Goal: Task Accomplishment & Management: Use online tool/utility

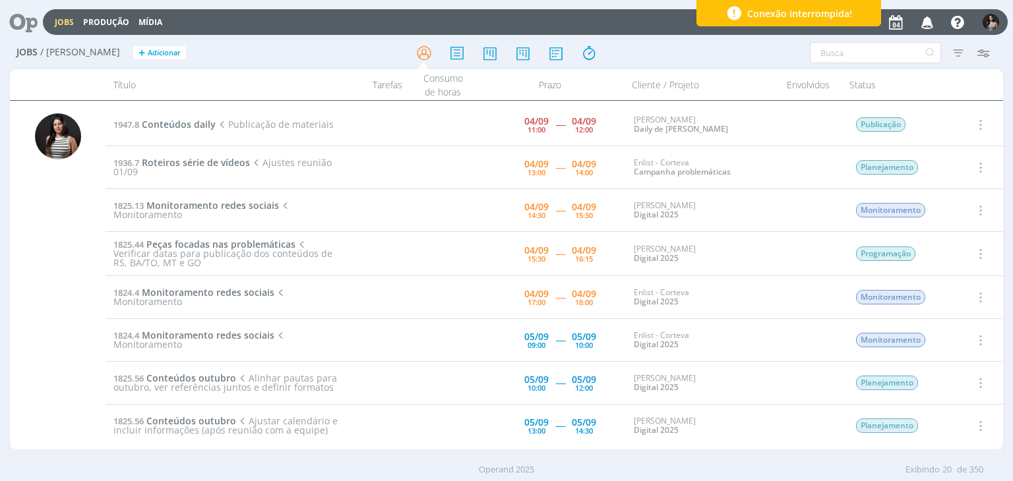
click at [974, 167] on icon "button" at bounding box center [979, 168] width 15 height 16
click at [934, 251] on link "Iniciar timesheet" at bounding box center [942, 253] width 104 height 21
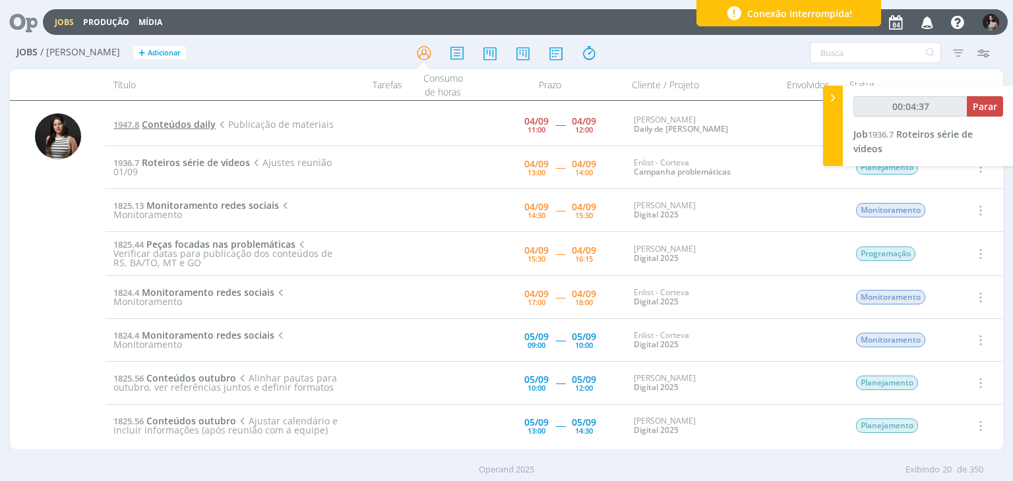
click at [206, 122] on span "Conteúdos daily" at bounding box center [179, 124] width 74 height 13
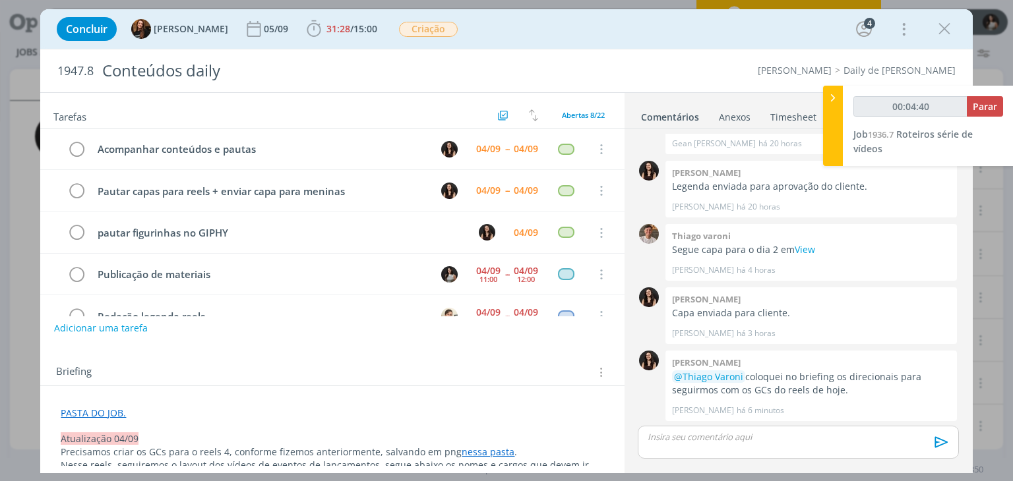
scroll to position [82, 0]
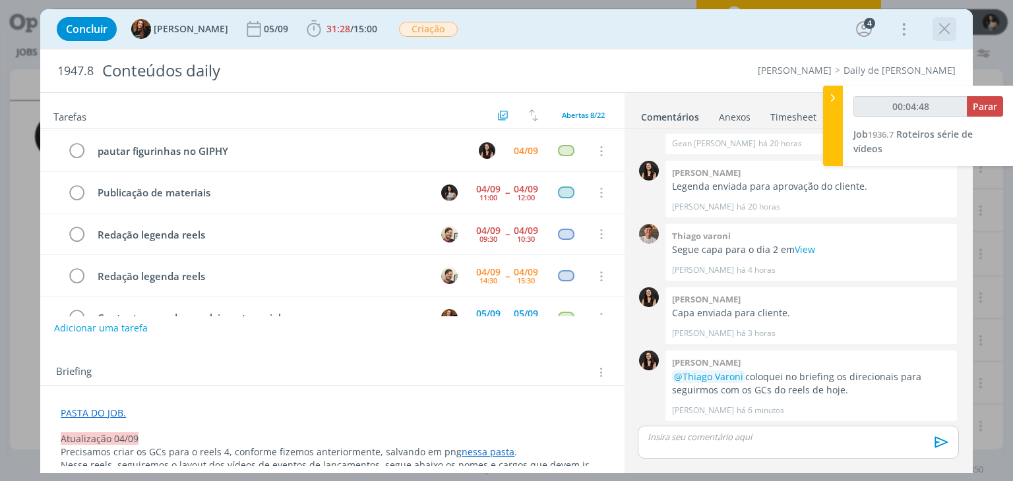
click at [947, 30] on icon "dialog" at bounding box center [944, 29] width 20 height 20
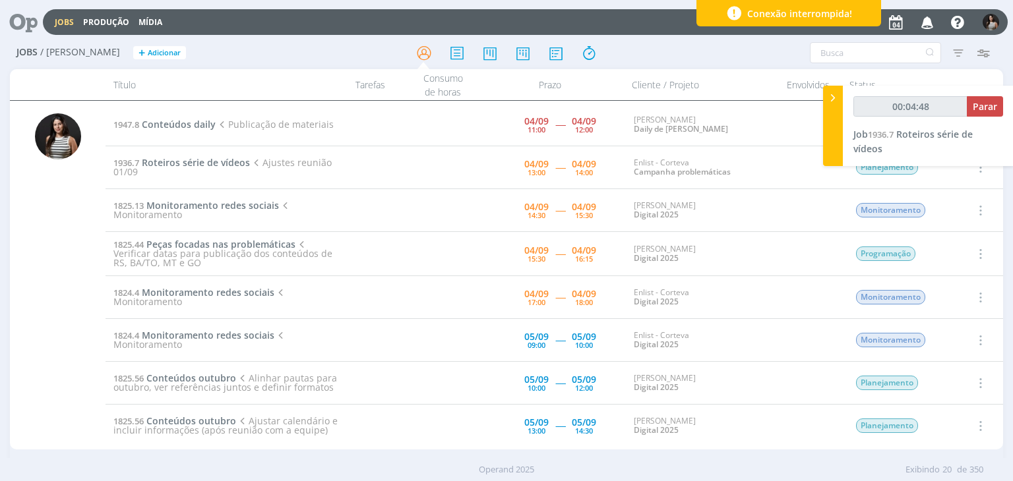
type input "00:04:49"
click at [826, 103] on icon at bounding box center [832, 98] width 13 height 14
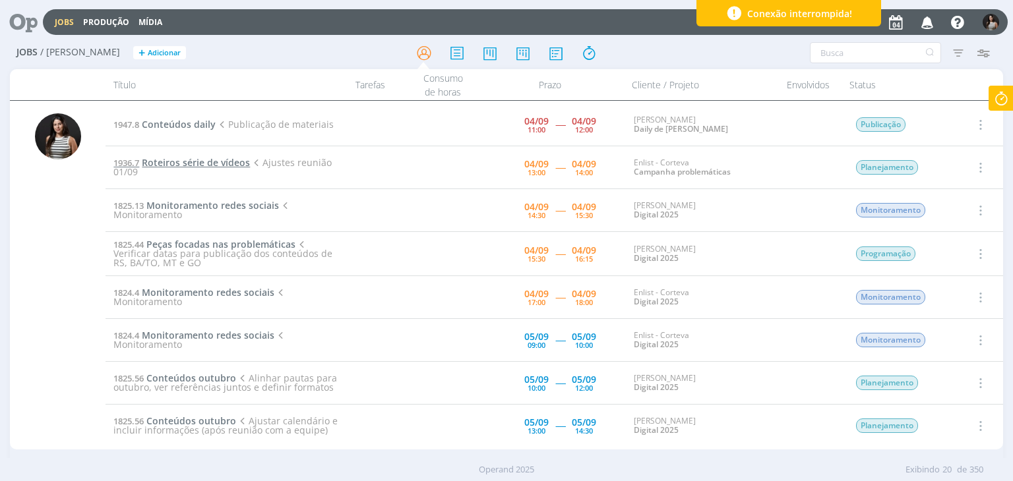
click at [210, 164] on span "Roteiros série de vídeos" at bounding box center [196, 162] width 108 height 13
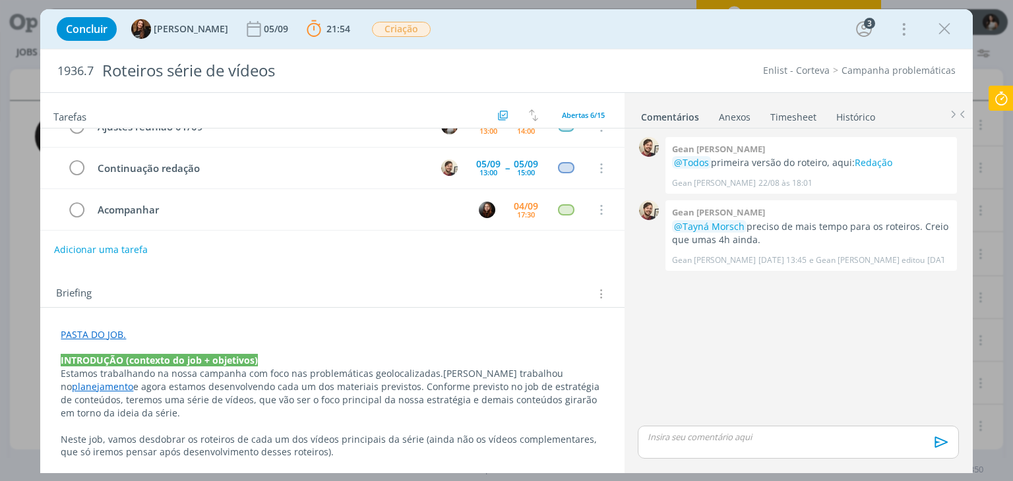
scroll to position [82, 0]
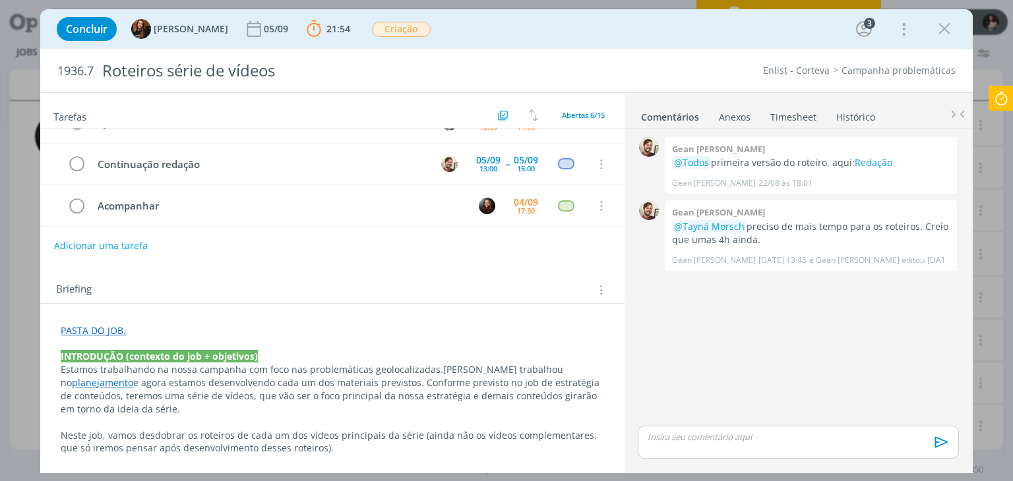
click at [133, 376] on link "planejamento" at bounding box center [102, 382] width 61 height 13
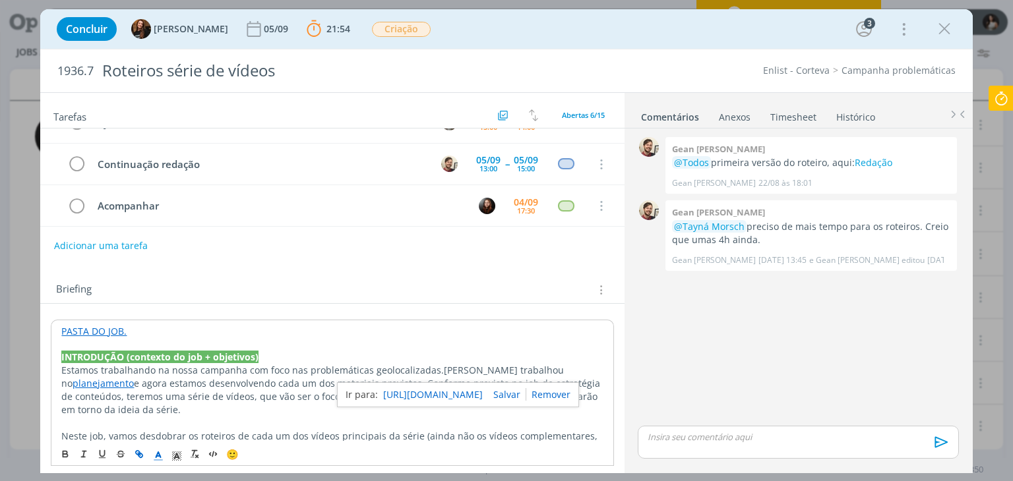
click at [463, 391] on link "[URL][DOMAIN_NAME]" at bounding box center [433, 394] width 100 height 17
click at [882, 164] on link "Redação" at bounding box center [873, 162] width 38 height 13
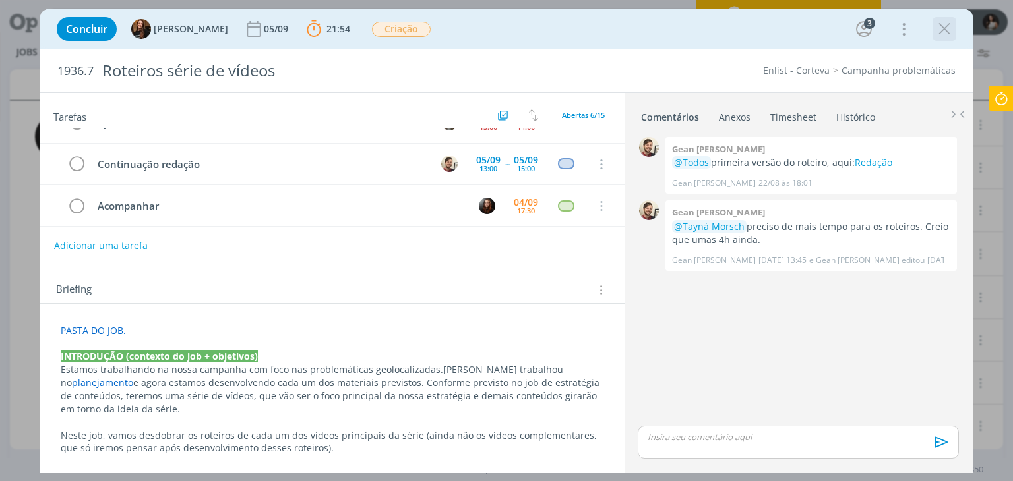
click at [934, 36] on icon "dialog" at bounding box center [944, 29] width 20 height 20
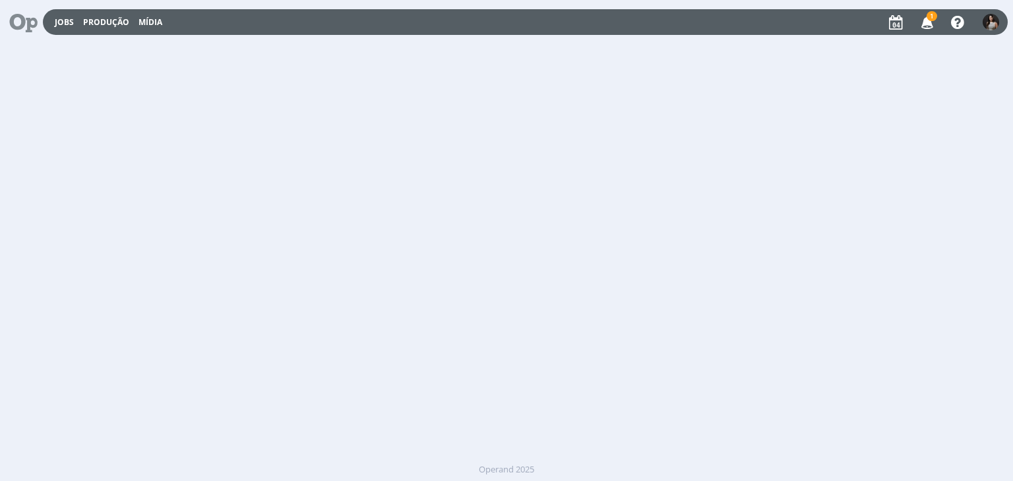
click at [931, 27] on icon "button" at bounding box center [927, 22] width 23 height 22
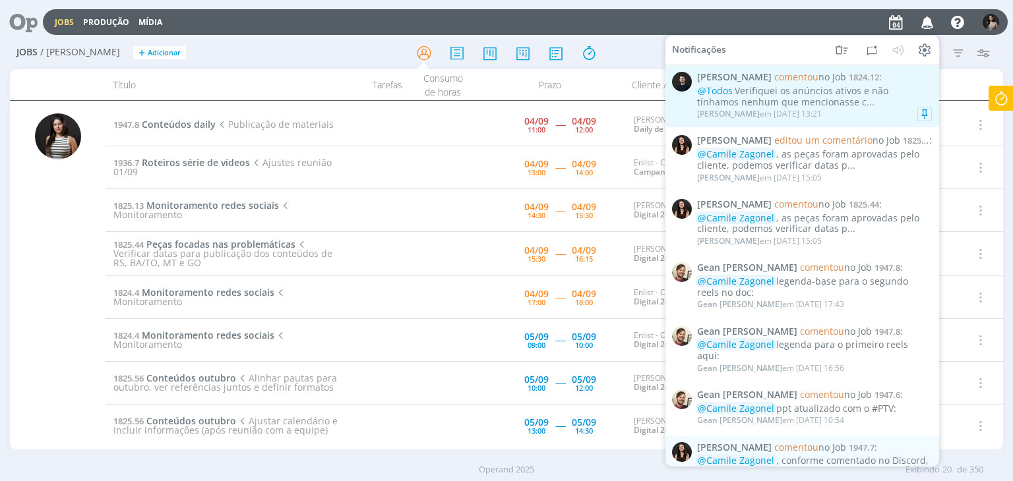
click at [759, 99] on div "@Todos Verifiquei os anúncios ativos e não tínhamos nenhum que mencionasse c..." at bounding box center [814, 97] width 235 height 22
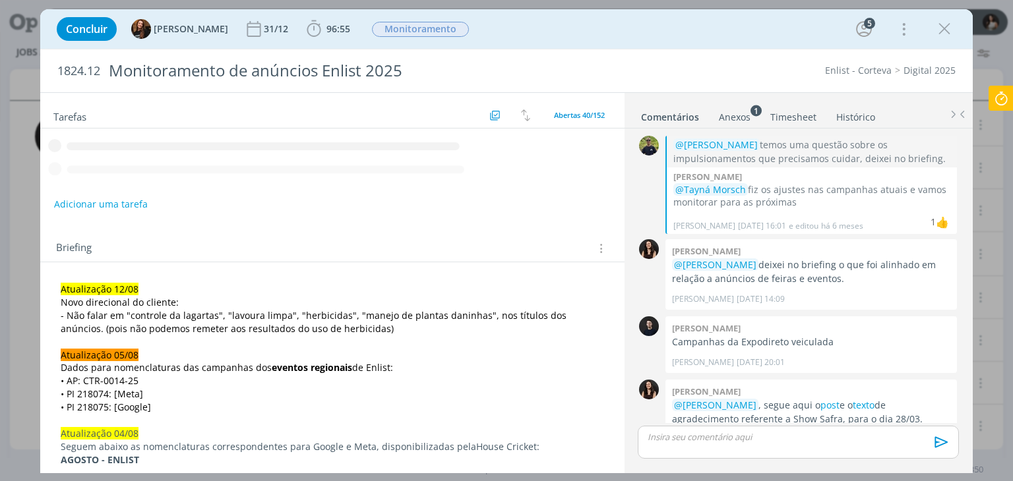
scroll to position [1420, 0]
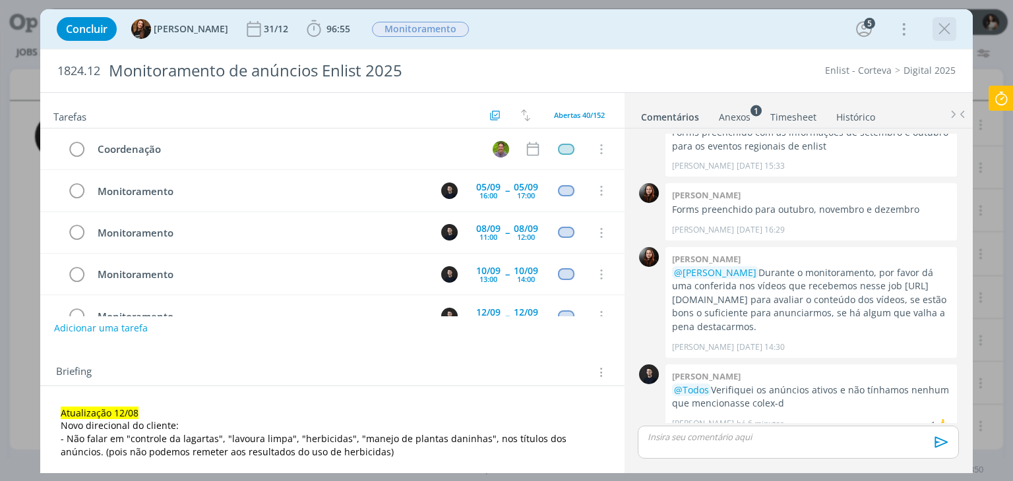
click at [945, 30] on icon "dialog" at bounding box center [944, 29] width 20 height 20
